Goal: Book appointment/travel/reservation

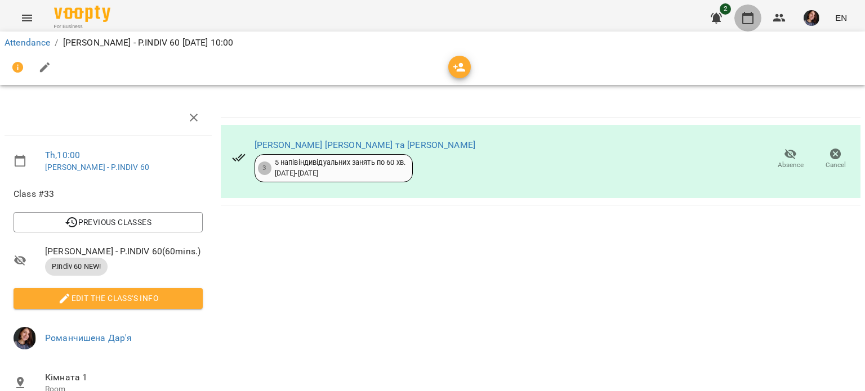
click at [740, 17] on button "button" at bounding box center [747, 18] width 27 height 27
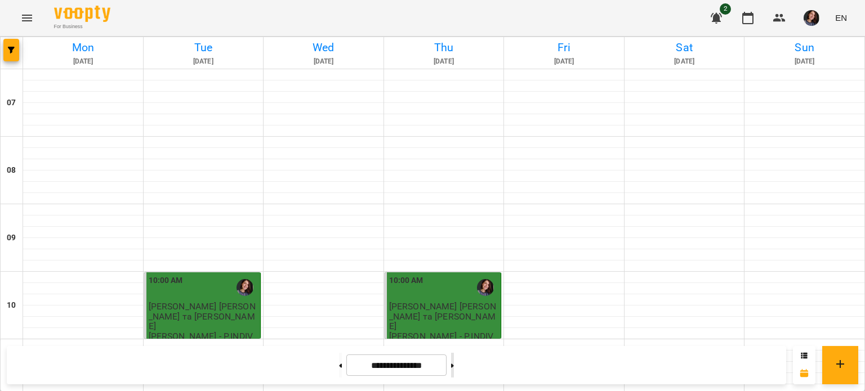
click at [454, 362] on button at bounding box center [452, 365] width 3 height 25
type input "**********"
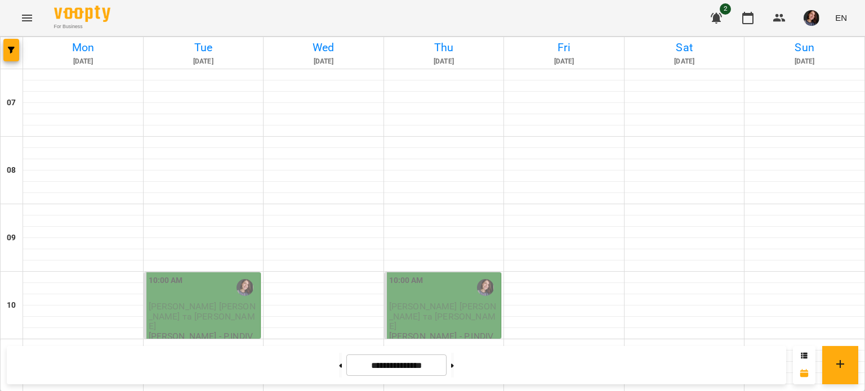
scroll to position [186, 0]
click at [176, 275] on div "10:00 AM" at bounding box center [166, 288] width 34 height 26
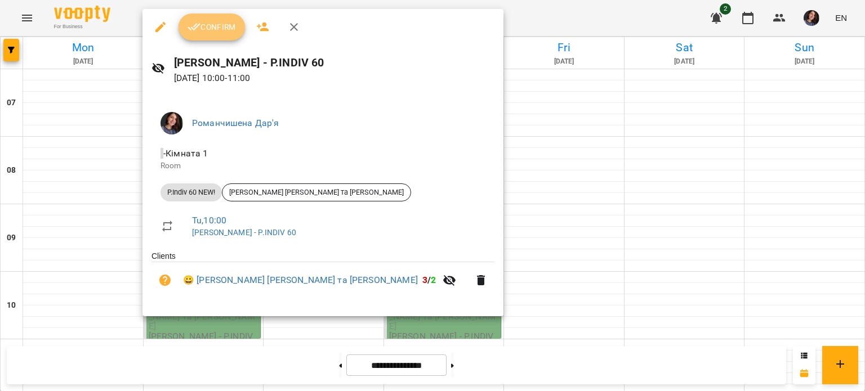
click at [221, 24] on span "Confirm" at bounding box center [211, 27] width 48 height 14
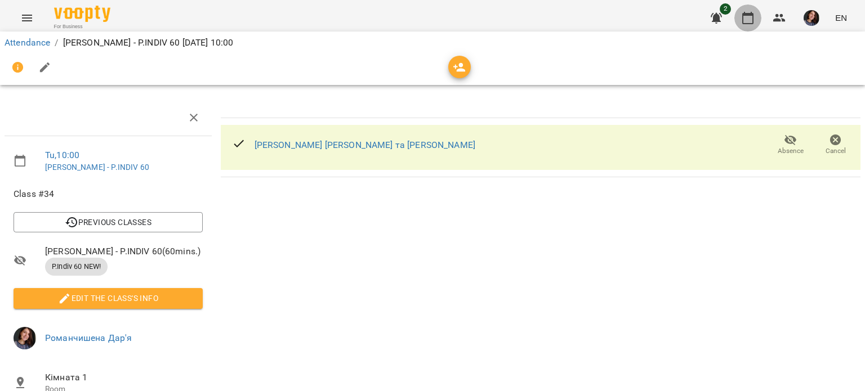
click at [750, 16] on icon "button" at bounding box center [748, 18] width 14 height 14
